Goal: Task Accomplishment & Management: Use online tool/utility

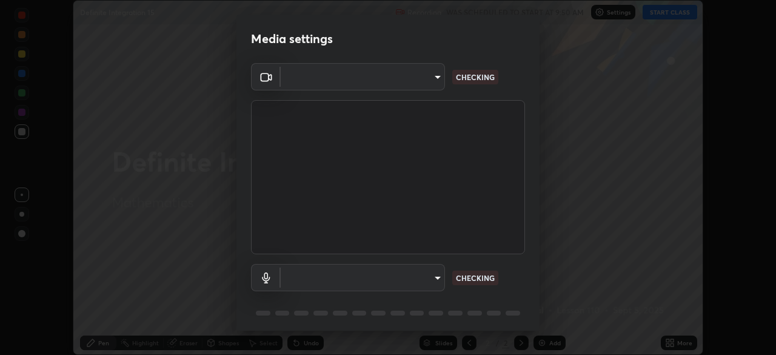
scroll to position [43, 0]
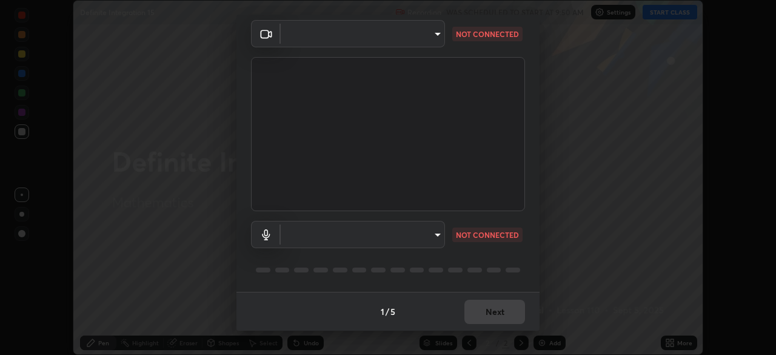
type input "a336d64f64e55d8aa7a740c0692a000d9b2cd72565bf31e1fe246034b728a4c7"
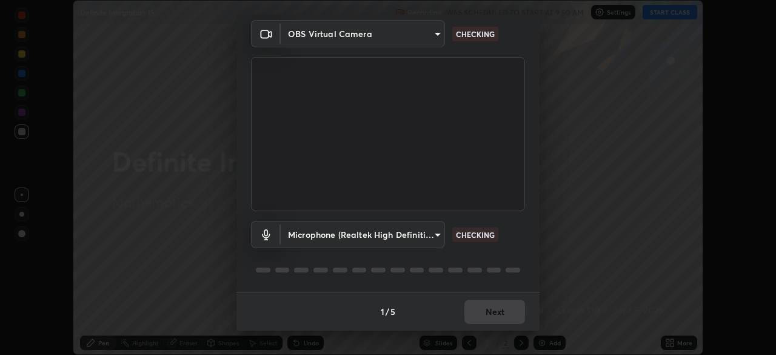
click at [432, 236] on body "Erase all Definite Integration 15 Recording WAS SCHEDULED TO START AT 9:50 AM S…" at bounding box center [388, 177] width 776 height 355
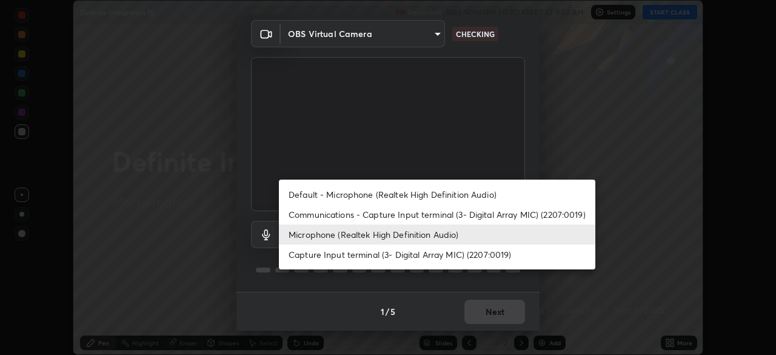
click at [439, 196] on li "Default - Microphone (Realtek High Definition Audio)" at bounding box center [437, 194] width 316 height 20
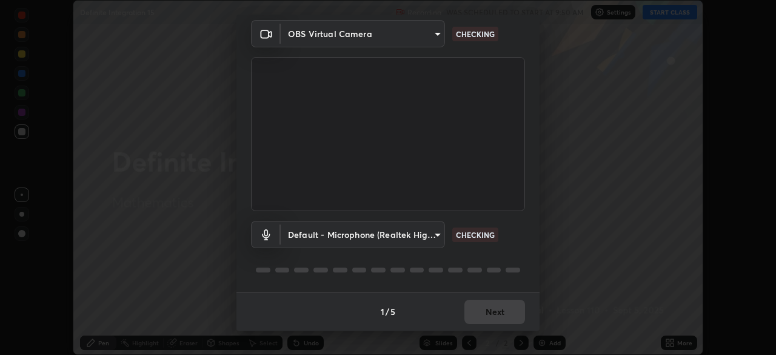
type input "default"
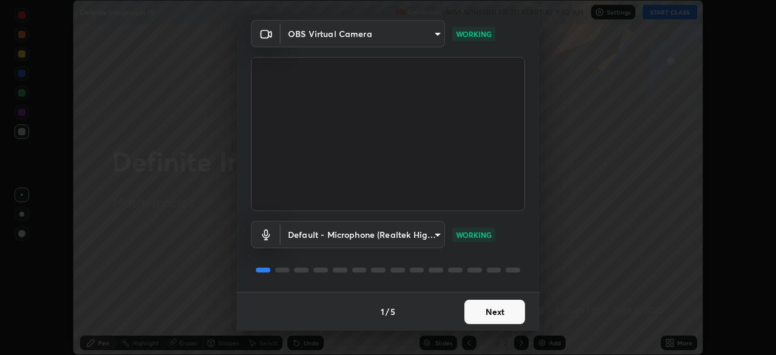
click at [497, 313] on button "Next" at bounding box center [494, 312] width 61 height 24
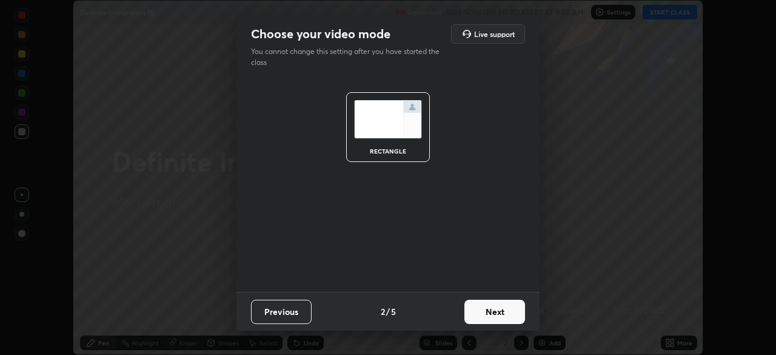
scroll to position [0, 0]
click at [498, 314] on button "Next" at bounding box center [494, 312] width 61 height 24
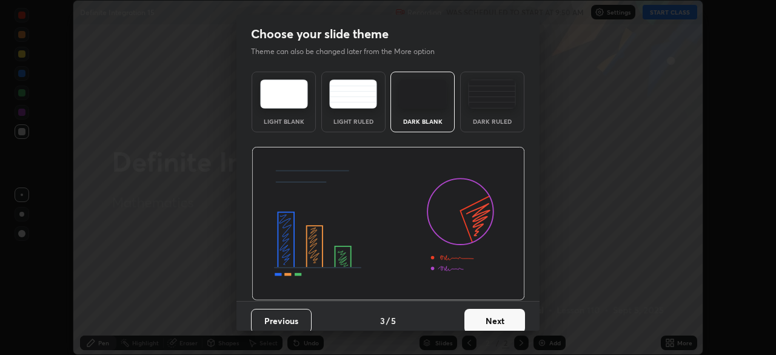
click at [504, 316] on button "Next" at bounding box center [494, 321] width 61 height 24
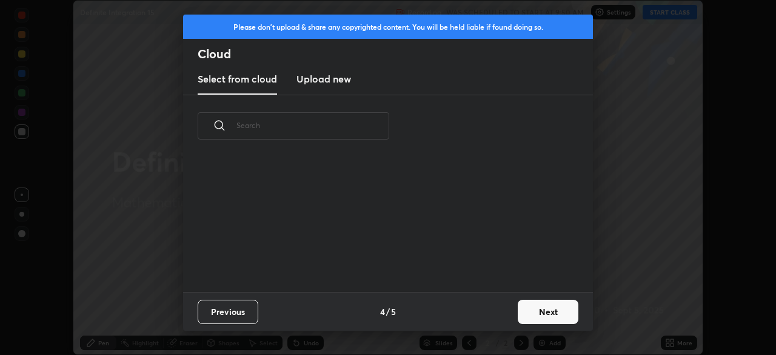
click at [543, 316] on button "Next" at bounding box center [548, 312] width 61 height 24
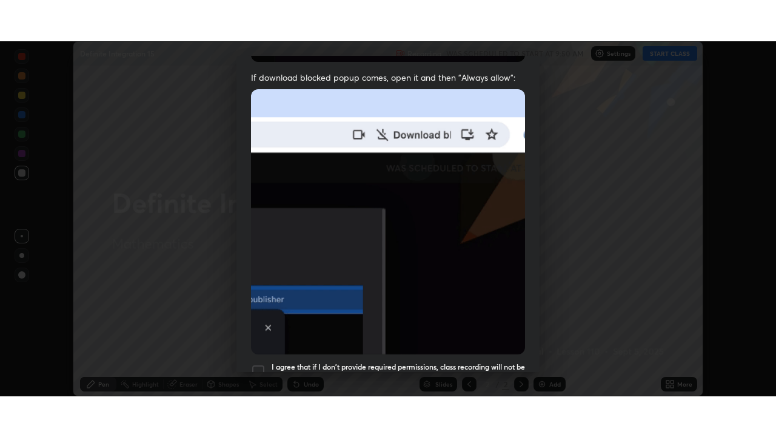
scroll to position [290, 0]
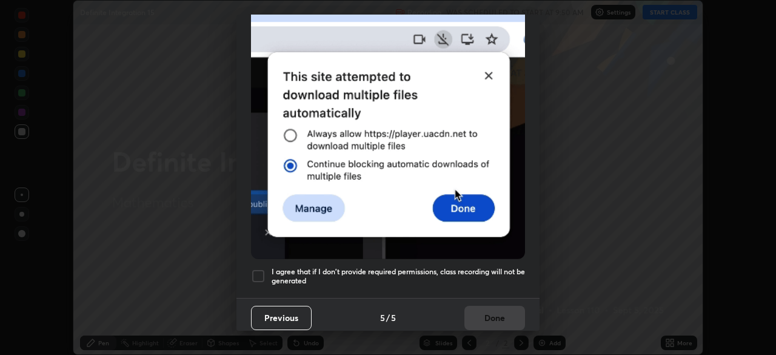
click at [486, 278] on h5 "I agree that if I don't provide required permissions, class recording will not …" at bounding box center [398, 276] width 253 height 19
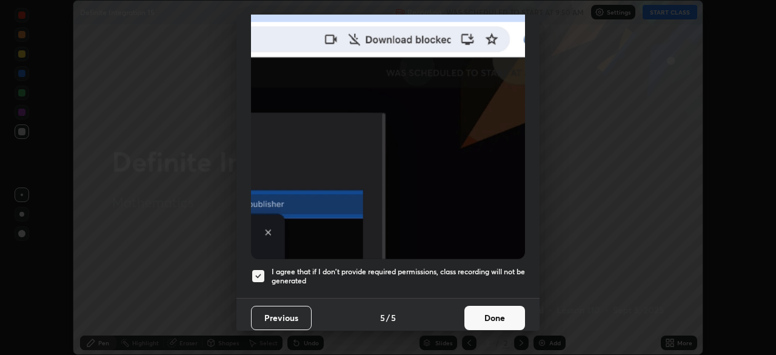
click at [492, 314] on button "Done" at bounding box center [494, 318] width 61 height 24
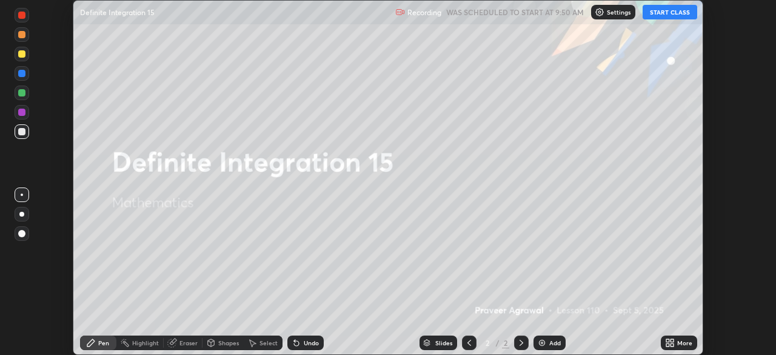
click at [667, 16] on button "START CLASS" at bounding box center [670, 12] width 55 height 15
click at [668, 344] on icon at bounding box center [667, 344] width 3 height 3
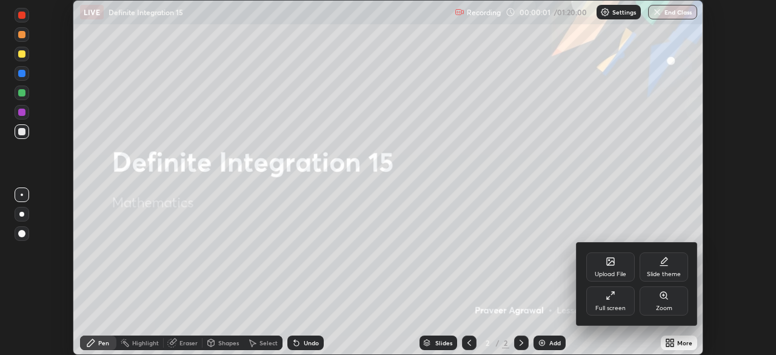
click at [611, 306] on div "Full screen" at bounding box center [610, 308] width 30 height 6
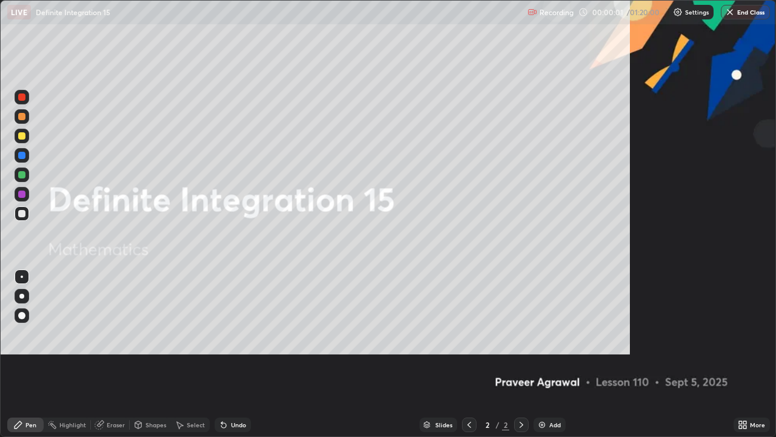
scroll to position [437, 776]
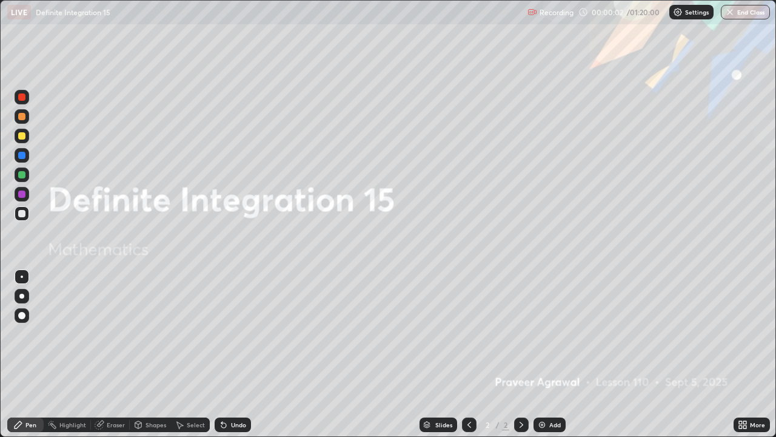
click at [540, 354] on img at bounding box center [542, 425] width 10 height 10
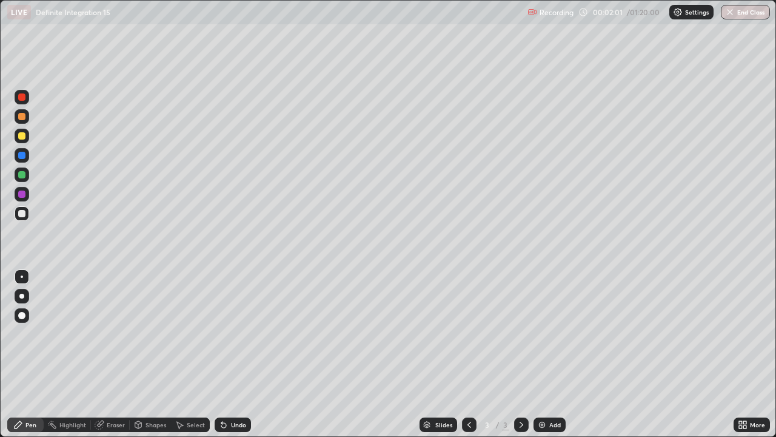
click at [22, 135] on div at bounding box center [21, 135] width 7 height 7
click at [27, 172] on div at bounding box center [22, 174] width 15 height 15
click at [27, 215] on div at bounding box center [22, 213] width 15 height 15
click at [540, 354] on img at bounding box center [542, 425] width 10 height 10
click at [118, 354] on div "Eraser" at bounding box center [116, 424] width 18 height 6
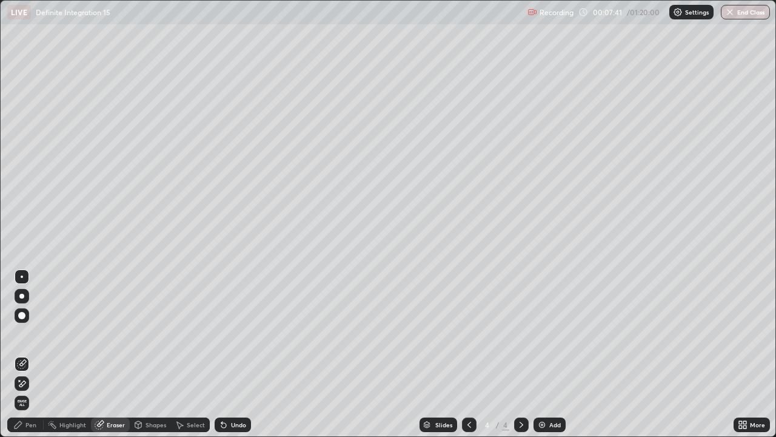
click at [36, 354] on div "Pen" at bounding box center [25, 424] width 36 height 15
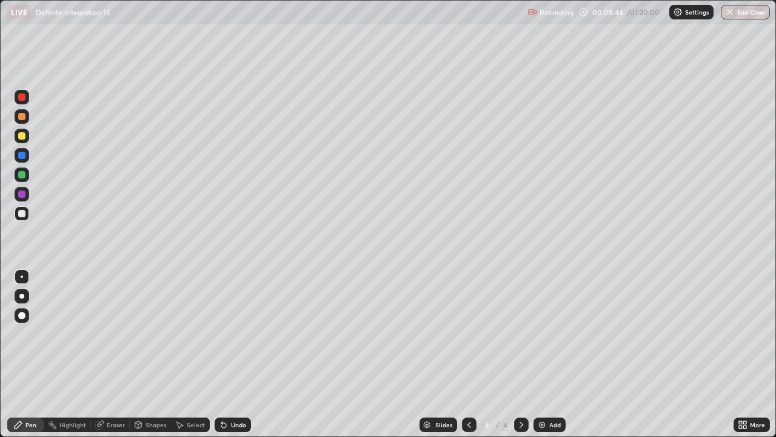
click at [125, 354] on div "Eraser" at bounding box center [110, 424] width 39 height 15
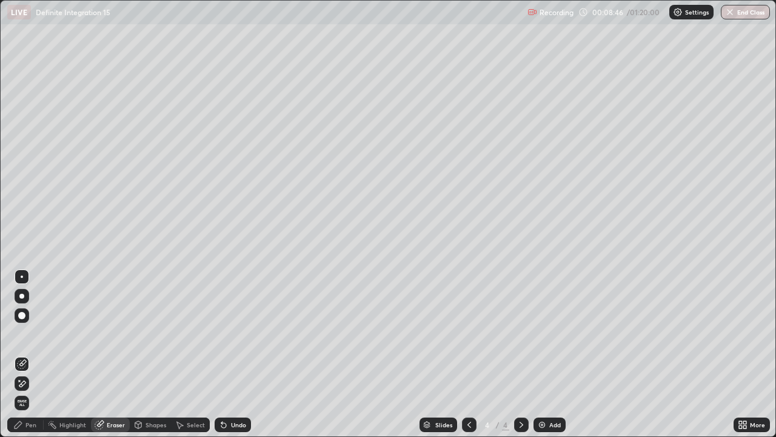
click at [42, 354] on div "Pen" at bounding box center [25, 424] width 36 height 15
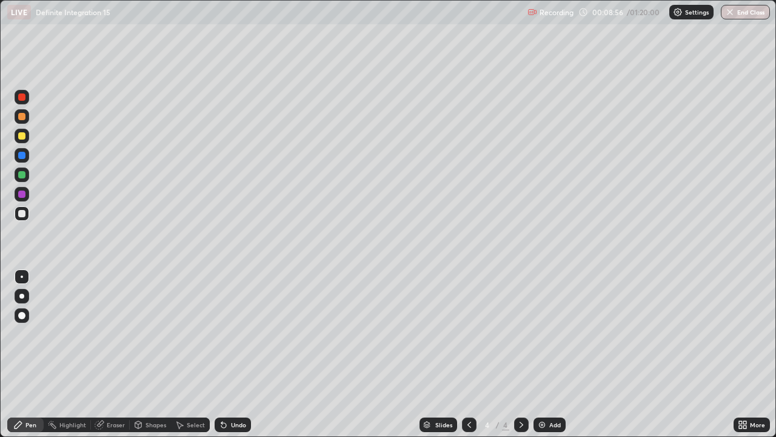
click at [21, 139] on div at bounding box center [21, 135] width 7 height 7
click at [22, 175] on div at bounding box center [21, 174] width 7 height 7
click at [541, 354] on img at bounding box center [542, 425] width 10 height 10
click at [24, 213] on div at bounding box center [21, 213] width 7 height 7
click at [23, 136] on div at bounding box center [21, 135] width 7 height 7
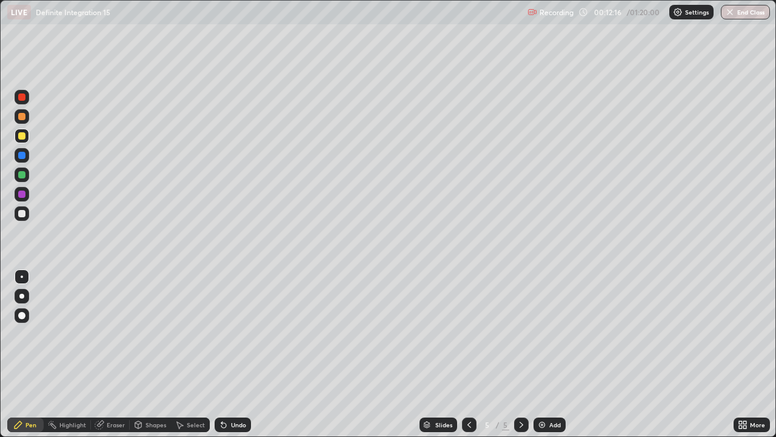
click at [28, 173] on div at bounding box center [22, 174] width 15 height 15
click at [22, 155] on div at bounding box center [21, 155] width 7 height 7
click at [541, 354] on img at bounding box center [542, 425] width 10 height 10
click at [472, 354] on div at bounding box center [469, 424] width 15 height 15
click at [541, 354] on img at bounding box center [542, 425] width 10 height 10
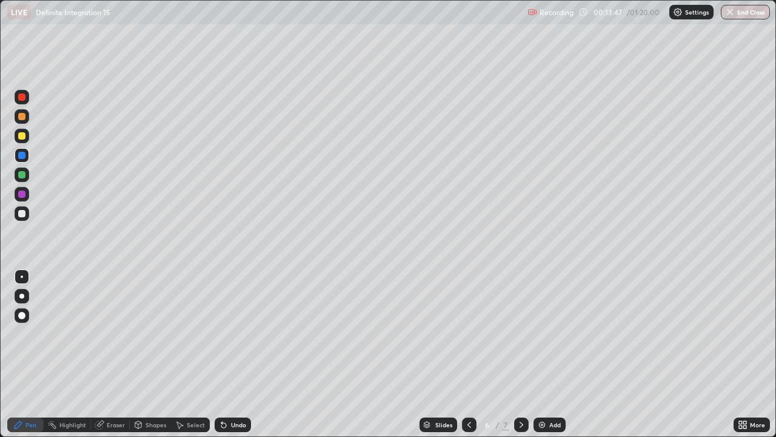
click at [22, 214] on div at bounding box center [21, 213] width 7 height 7
click at [24, 135] on div at bounding box center [21, 135] width 7 height 7
click at [24, 176] on div at bounding box center [21, 174] width 7 height 7
click at [22, 213] on div at bounding box center [21, 213] width 7 height 7
click at [22, 136] on div at bounding box center [21, 135] width 7 height 7
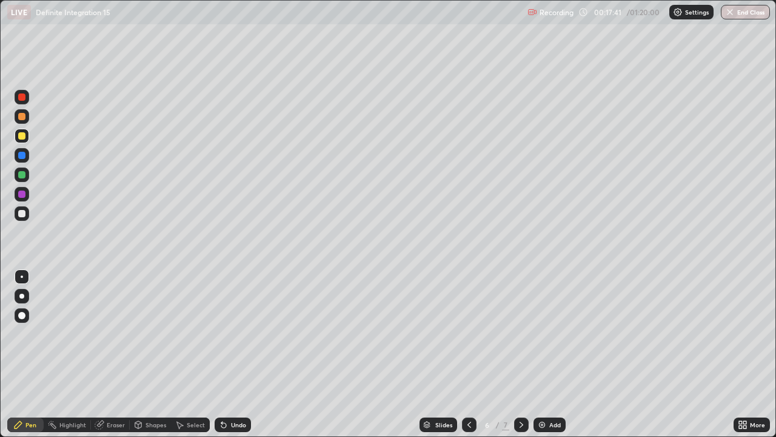
click at [24, 173] on div at bounding box center [21, 174] width 7 height 7
click at [25, 155] on div at bounding box center [21, 155] width 7 height 7
click at [520, 354] on icon at bounding box center [522, 425] width 10 height 10
click at [22, 213] on div at bounding box center [21, 213] width 7 height 7
click at [21, 136] on div at bounding box center [21, 135] width 7 height 7
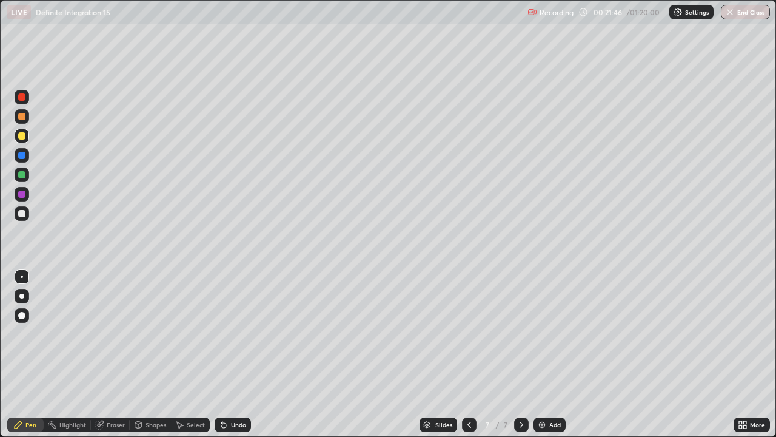
click at [115, 354] on div "Eraser" at bounding box center [116, 424] width 18 height 6
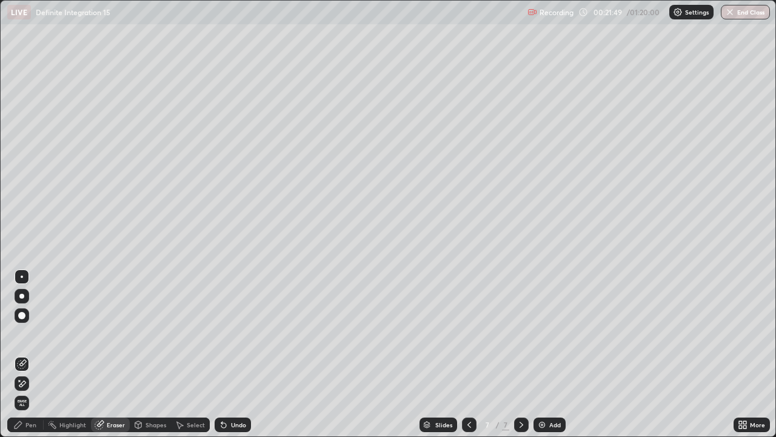
click at [33, 354] on div "Pen" at bounding box center [30, 424] width 11 height 6
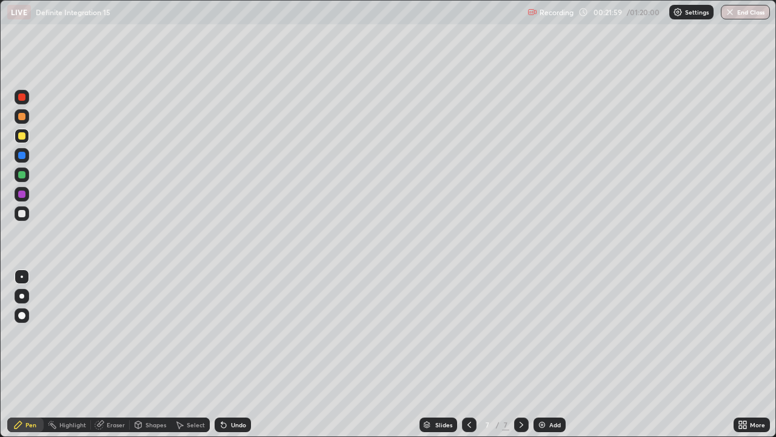
click at [28, 216] on div at bounding box center [22, 213] width 15 height 15
click at [24, 138] on div at bounding box center [21, 135] width 7 height 7
click at [22, 175] on div at bounding box center [21, 174] width 7 height 7
click at [541, 354] on img at bounding box center [542, 425] width 10 height 10
click at [24, 215] on div at bounding box center [21, 213] width 7 height 7
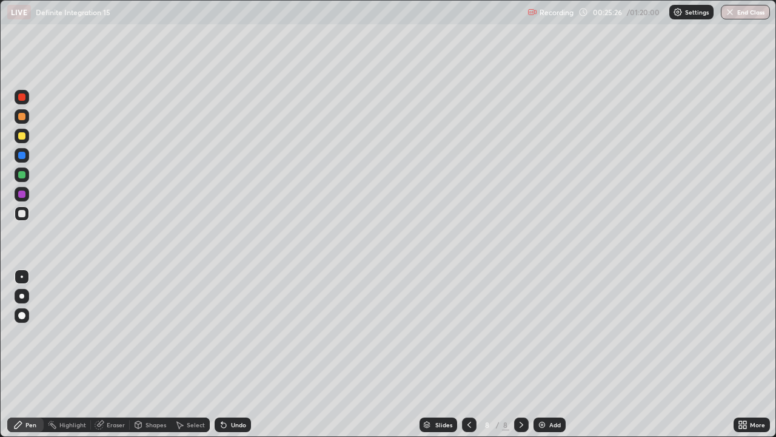
click at [24, 136] on div at bounding box center [21, 135] width 7 height 7
click at [26, 176] on div at bounding box center [22, 174] width 15 height 15
click at [26, 157] on div at bounding box center [22, 155] width 15 height 15
click at [21, 213] on div at bounding box center [21, 213] width 7 height 7
click at [27, 158] on div at bounding box center [22, 155] width 15 height 15
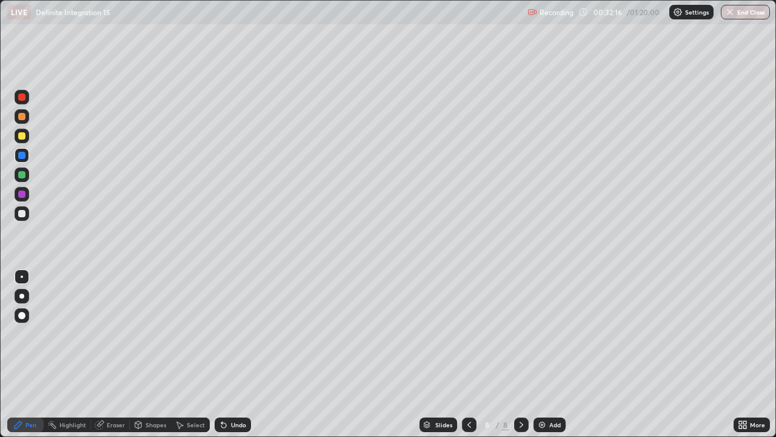
click at [475, 354] on div at bounding box center [469, 424] width 15 height 15
click at [520, 354] on icon at bounding box center [522, 425] width 10 height 10
click at [542, 354] on img at bounding box center [542, 425] width 10 height 10
click at [23, 215] on div at bounding box center [21, 213] width 7 height 7
click at [22, 135] on div at bounding box center [21, 135] width 7 height 7
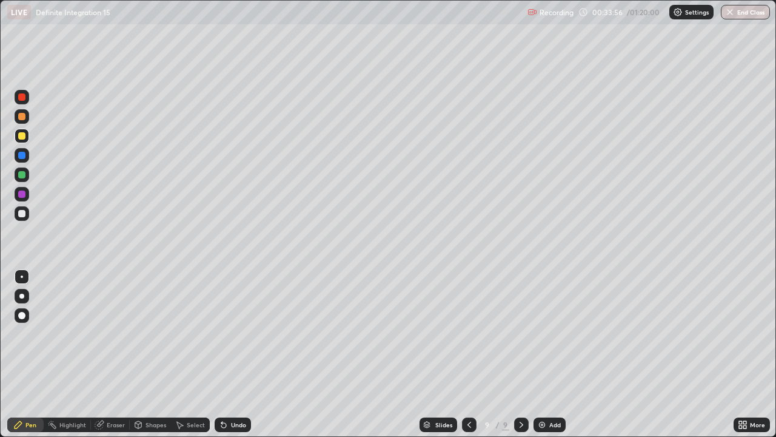
click at [24, 172] on div at bounding box center [21, 174] width 7 height 7
click at [23, 156] on div at bounding box center [21, 155] width 7 height 7
click at [22, 215] on div at bounding box center [21, 213] width 7 height 7
click at [540, 354] on img at bounding box center [542, 425] width 10 height 10
click at [23, 136] on div at bounding box center [21, 135] width 7 height 7
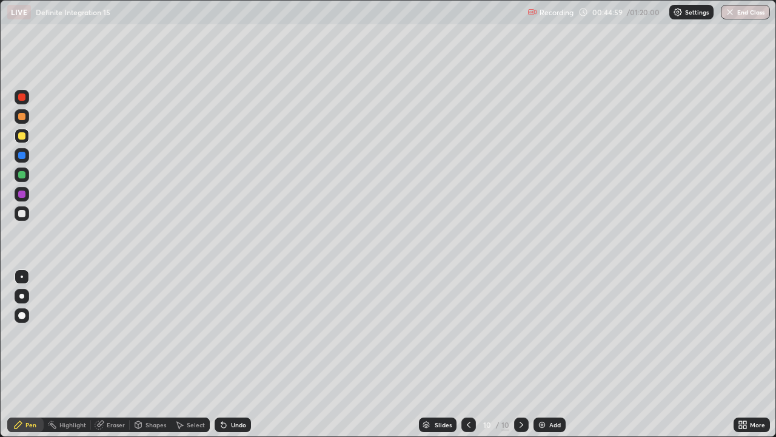
click at [24, 176] on div at bounding box center [21, 174] width 7 height 7
click at [23, 135] on div at bounding box center [21, 135] width 7 height 7
click at [24, 156] on div at bounding box center [21, 155] width 7 height 7
click at [22, 116] on div at bounding box center [21, 116] width 7 height 7
click at [23, 215] on div at bounding box center [21, 213] width 7 height 7
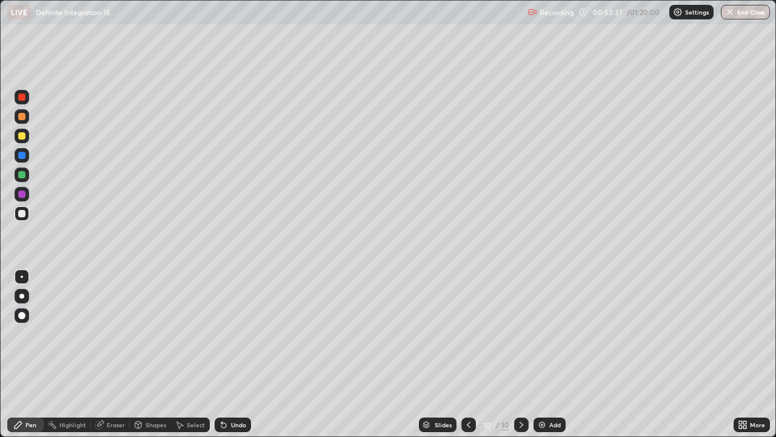
click at [124, 354] on div "Eraser" at bounding box center [110, 424] width 39 height 15
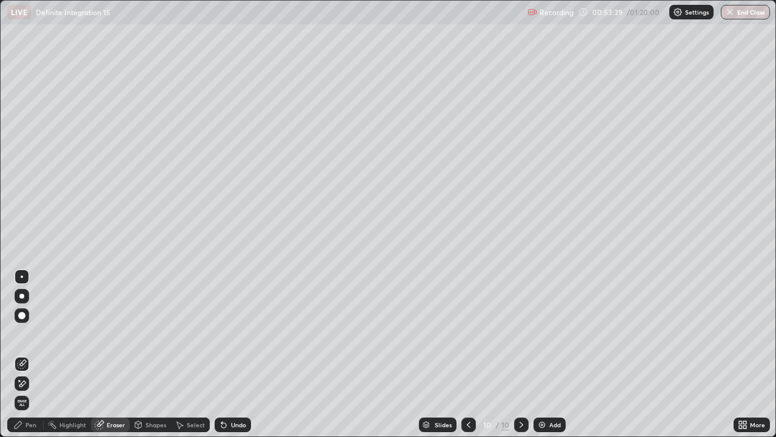
click at [41, 354] on div "Pen" at bounding box center [25, 424] width 36 height 15
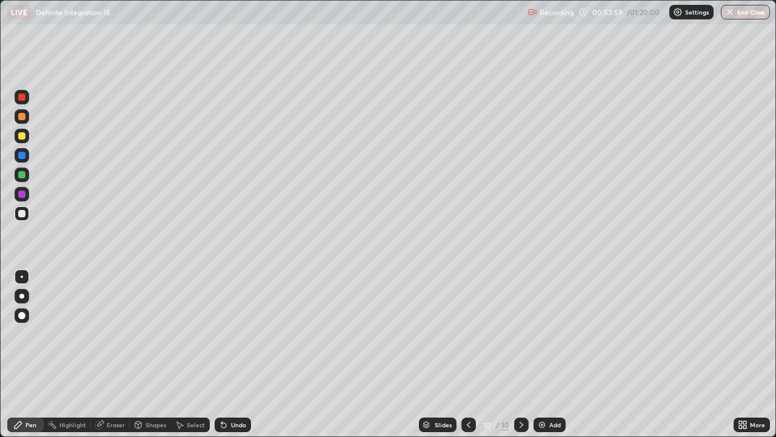
click at [122, 354] on div "Eraser" at bounding box center [116, 424] width 18 height 6
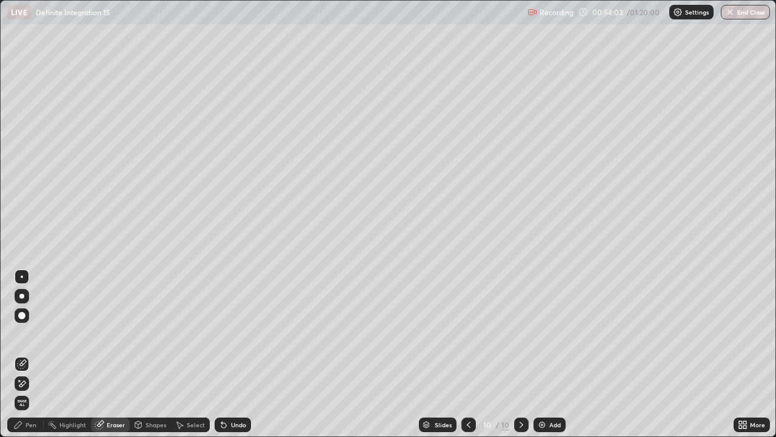
click at [33, 354] on div "Pen" at bounding box center [30, 424] width 11 height 6
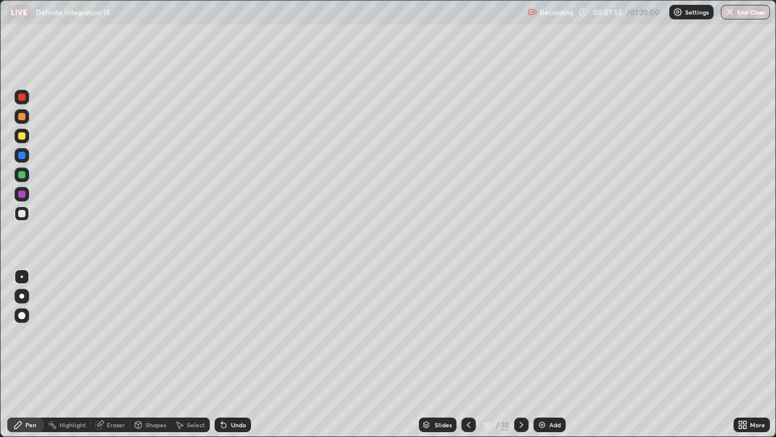
click at [222, 354] on icon at bounding box center [223, 425] width 5 height 5
click at [221, 354] on icon at bounding box center [223, 425] width 5 height 5
click at [219, 354] on icon at bounding box center [224, 425] width 10 height 10
click at [221, 354] on icon at bounding box center [223, 425] width 5 height 5
click at [222, 354] on icon at bounding box center [223, 425] width 5 height 5
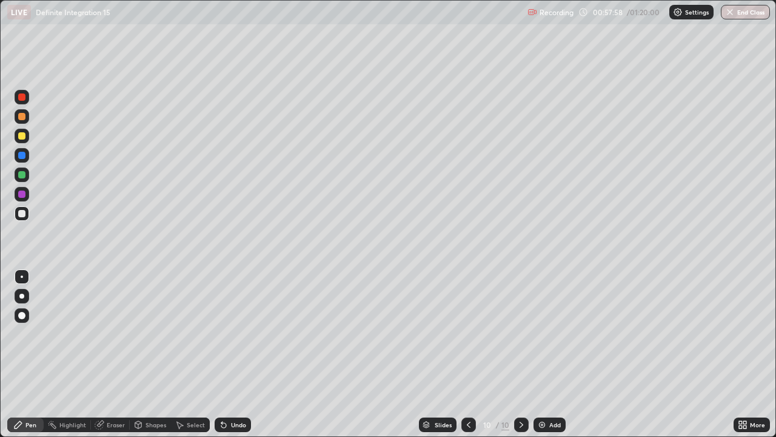
click at [221, 354] on icon at bounding box center [223, 425] width 5 height 5
click at [223, 354] on icon at bounding box center [223, 425] width 5 height 5
click at [222, 354] on icon at bounding box center [223, 425] width 5 height 5
click at [221, 354] on icon at bounding box center [223, 425] width 5 height 5
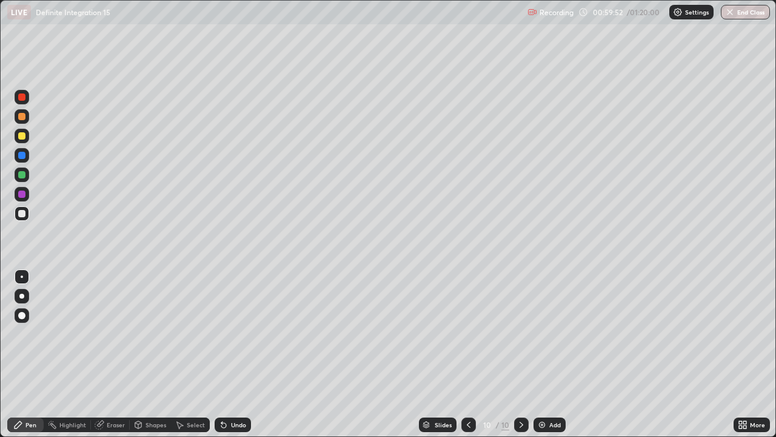
click at [541, 354] on img at bounding box center [542, 425] width 10 height 10
click at [24, 136] on div at bounding box center [21, 135] width 7 height 7
click at [24, 212] on div at bounding box center [21, 213] width 7 height 7
click at [24, 174] on div at bounding box center [21, 174] width 7 height 7
click at [24, 157] on div at bounding box center [21, 155] width 7 height 7
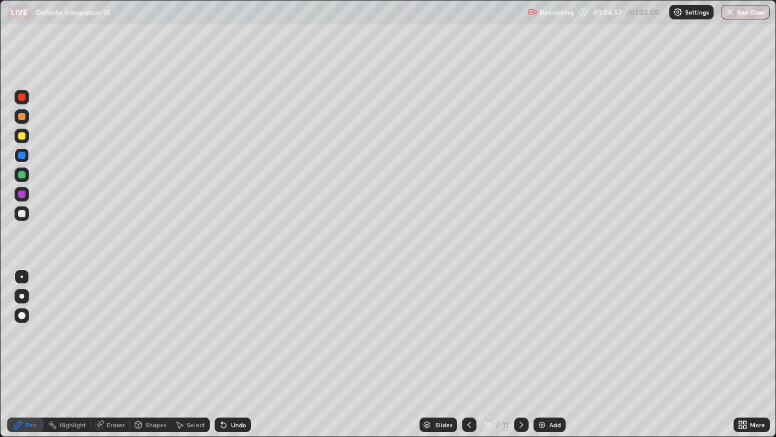
click at [27, 216] on div at bounding box center [22, 213] width 15 height 15
click at [540, 354] on img at bounding box center [542, 425] width 10 height 10
click at [20, 135] on div at bounding box center [21, 135] width 7 height 7
click at [31, 219] on div at bounding box center [21, 213] width 19 height 19
click at [25, 134] on div at bounding box center [22, 136] width 15 height 15
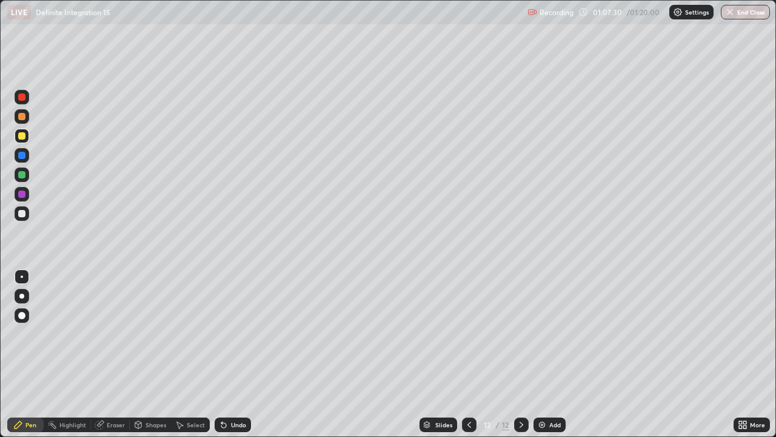
click at [22, 215] on div at bounding box center [21, 213] width 7 height 7
click at [25, 174] on div at bounding box center [21, 174] width 7 height 7
click at [21, 213] on div at bounding box center [21, 213] width 7 height 7
click at [654, 354] on div "Slides 12 / 12 Add" at bounding box center [492, 424] width 483 height 24
click at [24, 179] on div at bounding box center [22, 174] width 15 height 15
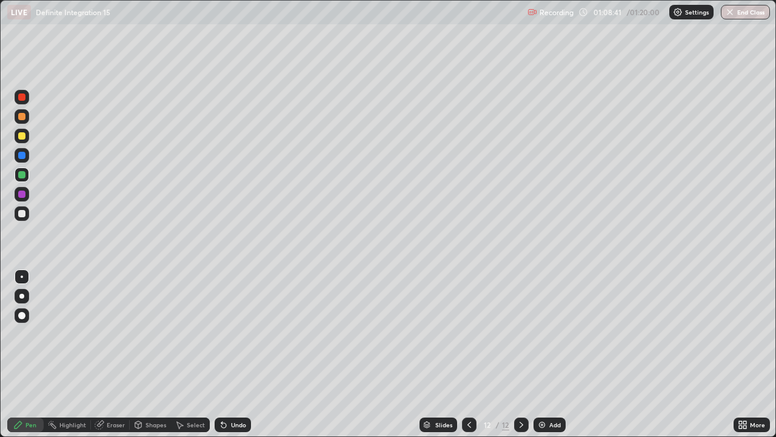
click at [25, 136] on div at bounding box center [22, 136] width 15 height 15
click at [745, 15] on button "End Class" at bounding box center [745, 12] width 49 height 15
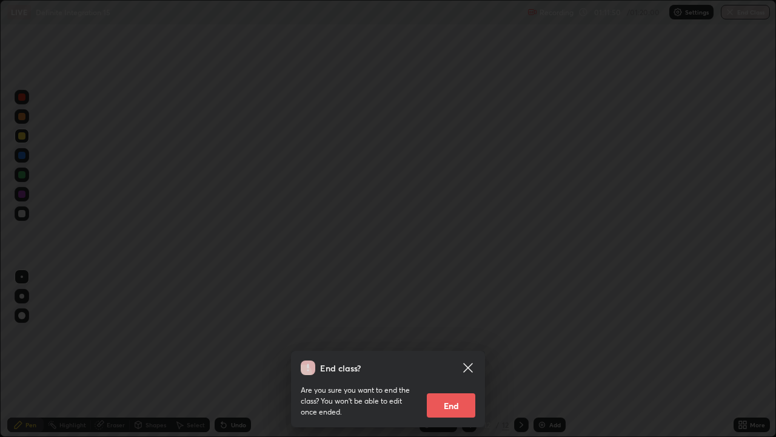
click at [454, 354] on button "End" at bounding box center [451, 405] width 49 height 24
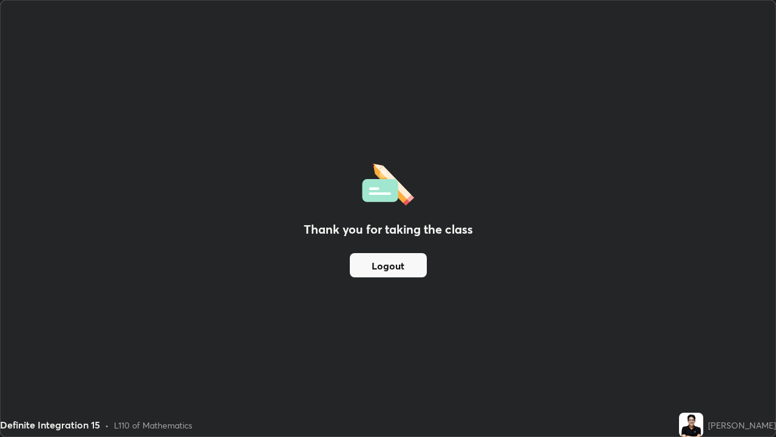
click at [387, 268] on button "Logout" at bounding box center [388, 265] width 77 height 24
